Goal: Task Accomplishment & Management: Manage account settings

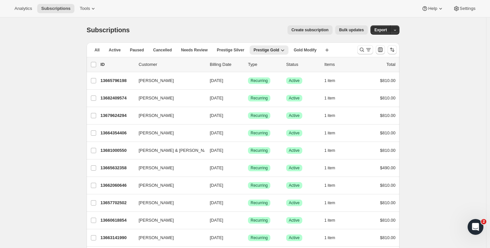
click at [104, 51] on ul "All Active Paused Cancelled Needs Review Prestige Silver Prestige Gold Gold Mod…" at bounding box center [205, 49] width 232 height 9
click at [98, 50] on span "All" at bounding box center [96, 49] width 5 height 5
click at [366, 50] on icon "Search and filter results" at bounding box center [368, 49] width 7 height 7
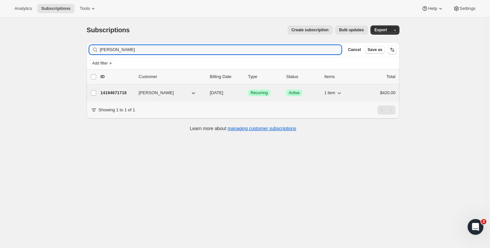
type input "[PERSON_NAME]"
click at [122, 93] on p "14194671718" at bounding box center [116, 92] width 33 height 7
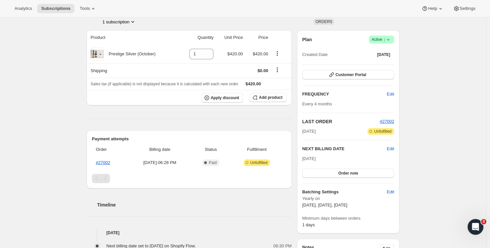
scroll to position [47, 0]
click at [392, 149] on span "Edit" at bounding box center [390, 149] width 7 height 7
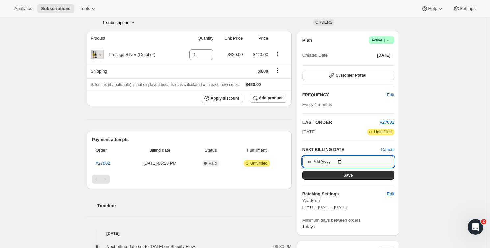
click at [340, 158] on input "[DATE]" at bounding box center [348, 161] width 92 height 11
type input "[DATE]"
click at [371, 177] on button "Save" at bounding box center [348, 174] width 92 height 9
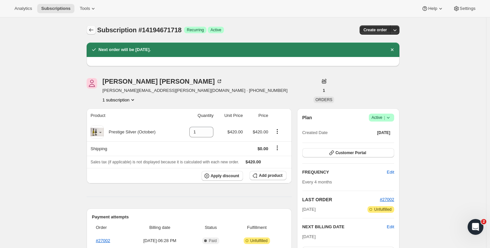
scroll to position [0, 0]
click at [91, 30] on icon "Subscriptions" at bounding box center [91, 30] width 7 height 7
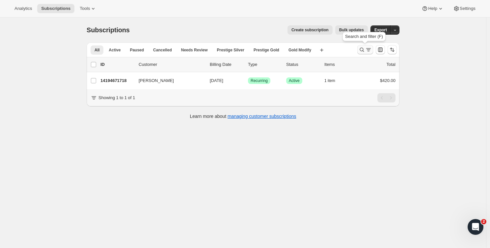
click at [365, 50] on icon "Search and filter results" at bounding box center [368, 49] width 7 height 7
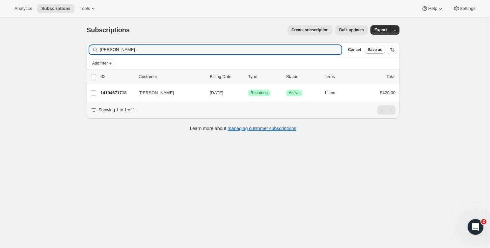
drag, startPoint x: 126, startPoint y: 49, endPoint x: 81, endPoint y: 49, distance: 45.7
click at [81, 49] on div "Subscriptions. This page is ready Subscriptions Create subscription Bulk update…" at bounding box center [243, 77] width 328 height 121
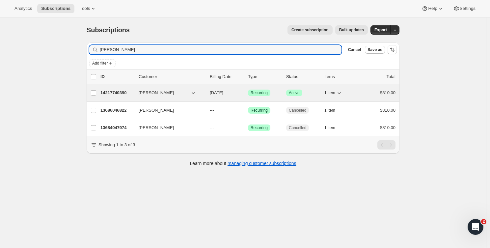
type input "[PERSON_NAME]"
click at [116, 92] on p "14217740390" at bounding box center [116, 92] width 33 height 7
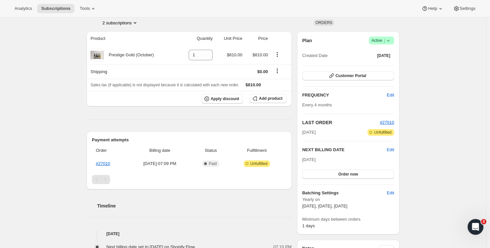
scroll to position [45, 0]
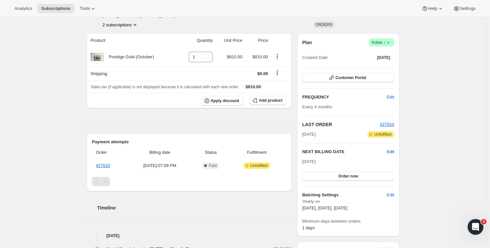
click at [391, 152] on span "Edit" at bounding box center [390, 151] width 7 height 7
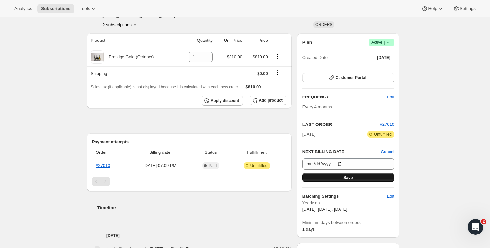
click at [341, 179] on button "Save" at bounding box center [348, 177] width 92 height 9
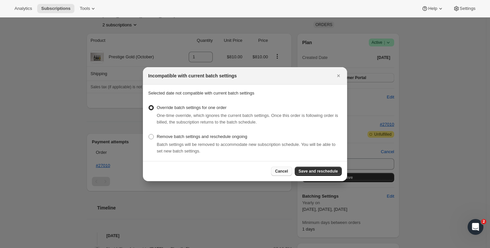
click at [283, 169] on span "Cancel" at bounding box center [281, 170] width 13 height 5
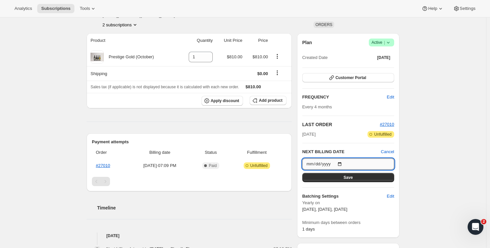
click at [343, 159] on input "[DATE]" at bounding box center [348, 163] width 92 height 11
type input "[DATE]"
click at [427, 176] on div "Subscription #14217740390. This page is ready Subscription #14217740390 Success…" at bounding box center [243, 213] width 486 height 480
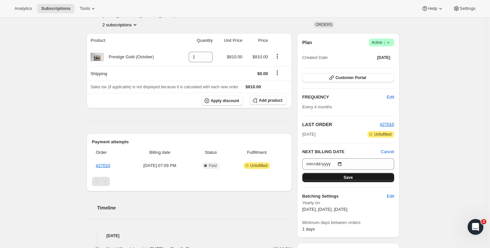
click at [355, 178] on button "Save" at bounding box center [348, 177] width 92 height 9
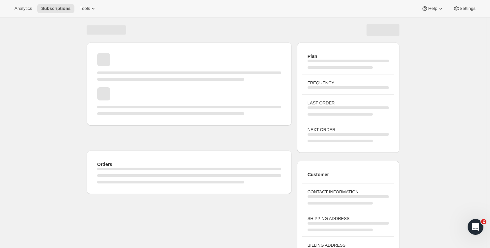
scroll to position [0, 0]
